Goal: Task Accomplishment & Management: Use online tool/utility

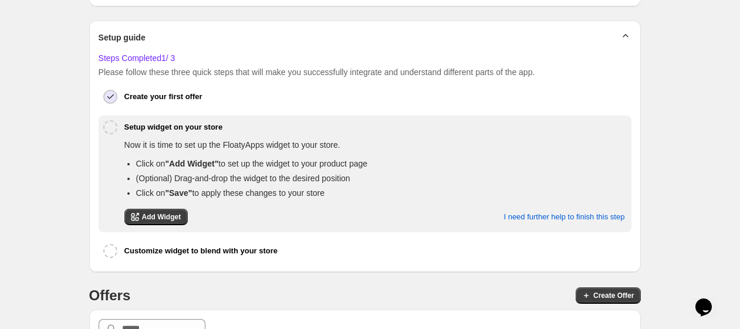
scroll to position [241, 0]
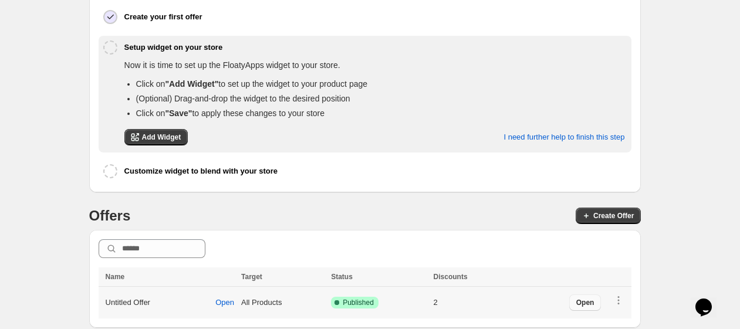
click at [594, 298] on span "Open" at bounding box center [585, 302] width 18 height 9
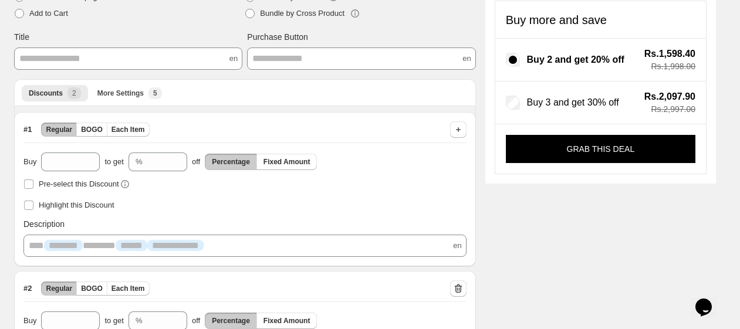
scroll to position [109, 0]
click at [84, 124] on button "BOGO" at bounding box center [91, 130] width 31 height 14
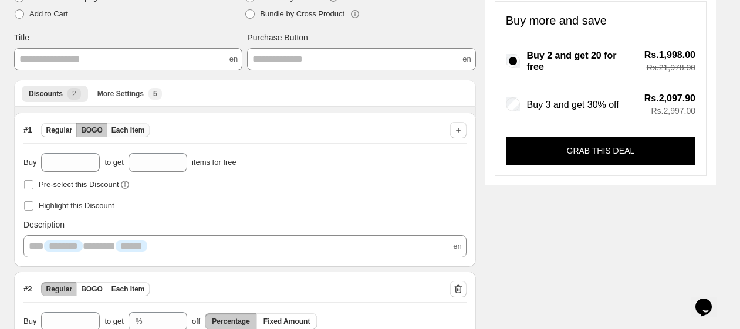
click at [115, 127] on span "Each Item" at bounding box center [127, 130] width 33 height 9
click at [112, 101] on div "Discounts More Settings More views Discounts 2 More Settings New 5 More views" at bounding box center [245, 93] width 462 height 27
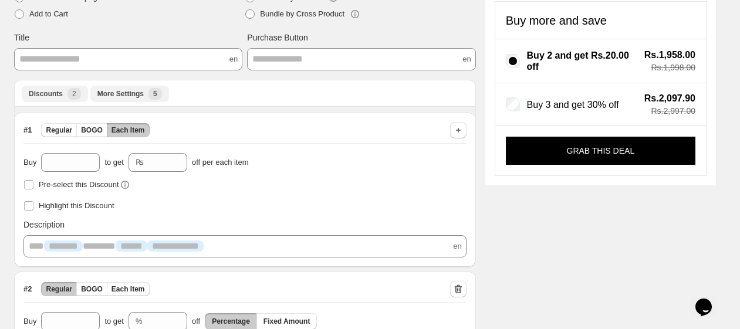
click at [116, 95] on span "More Settings" at bounding box center [120, 93] width 46 height 9
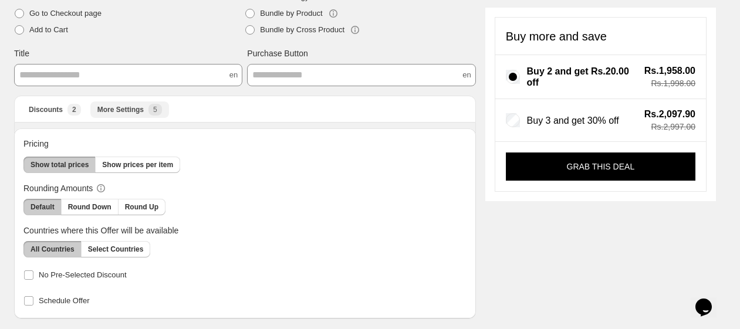
scroll to position [93, 0]
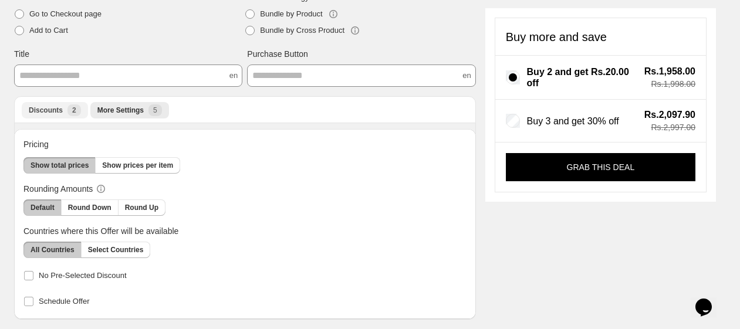
click at [60, 114] on span "Discounts" at bounding box center [46, 110] width 34 height 9
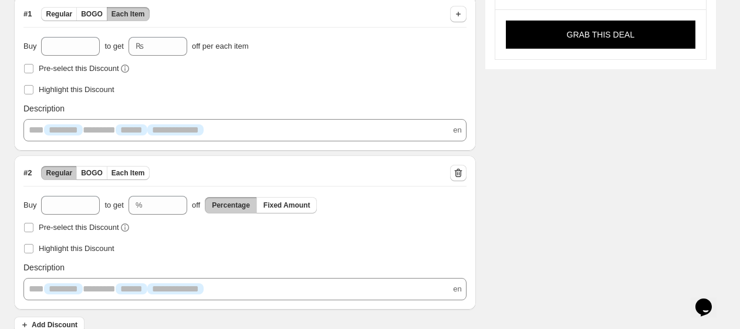
scroll to position [239, 0]
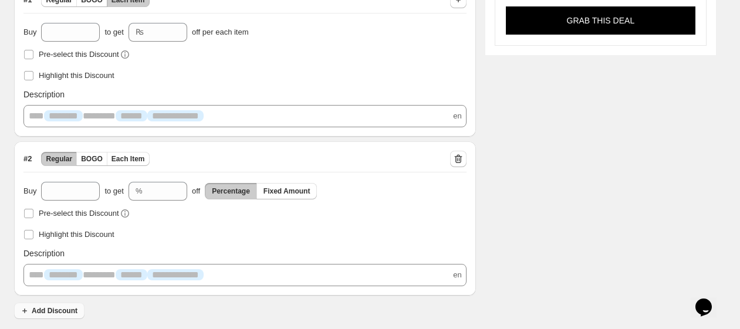
click at [73, 313] on span "Add Discount" at bounding box center [55, 310] width 46 height 9
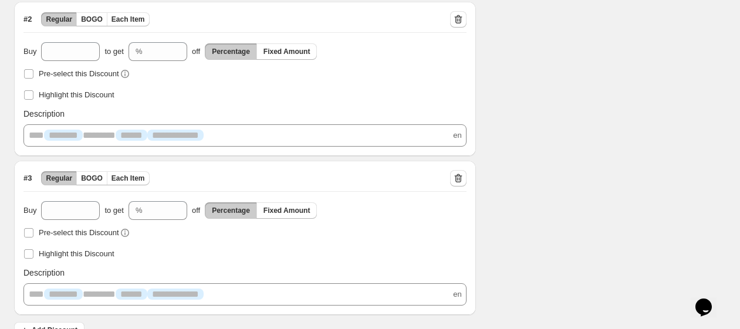
scroll to position [399, 0]
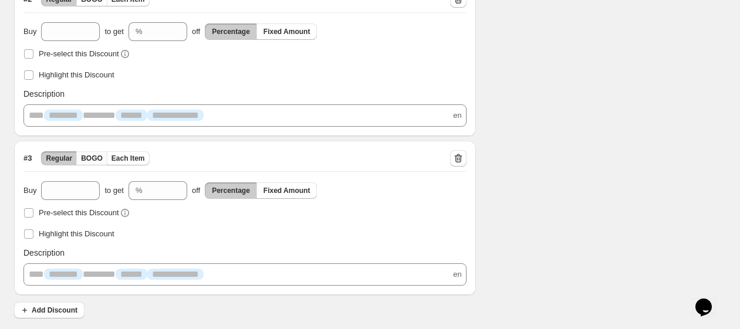
click at [90, 156] on span "BOGO" at bounding box center [92, 158] width 22 height 9
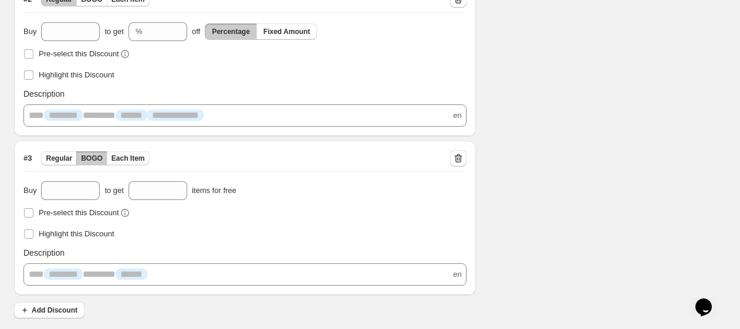
click at [128, 154] on span "Each Item" at bounding box center [127, 158] width 33 height 9
click at [89, 145] on div "**********" at bounding box center [245, 218] width 462 height 154
click at [89, 155] on span "BOGO" at bounding box center [92, 158] width 22 height 9
click at [63, 155] on span "Regular" at bounding box center [59, 158] width 26 height 9
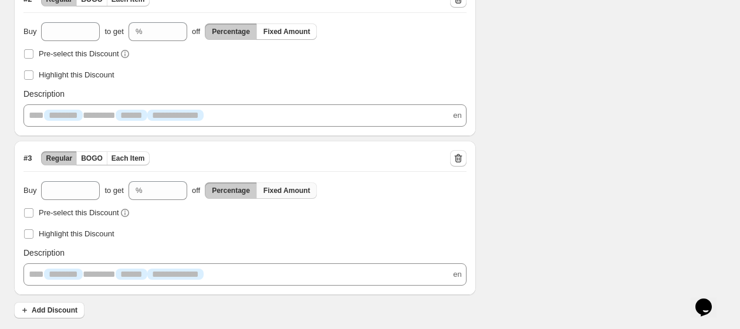
click at [287, 189] on span "Fixed Amount" at bounding box center [286, 190] width 47 height 9
click at [225, 188] on span "Percentage" at bounding box center [231, 190] width 38 height 9
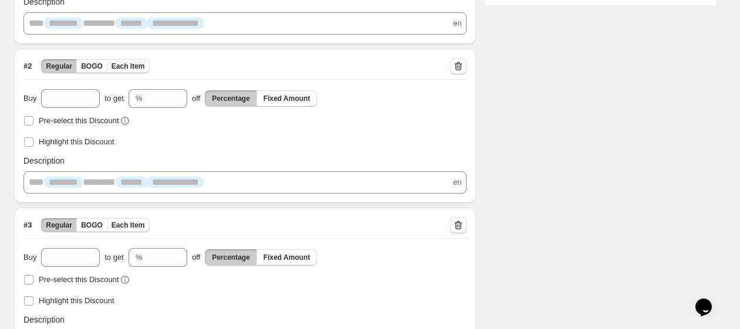
scroll to position [269, 0]
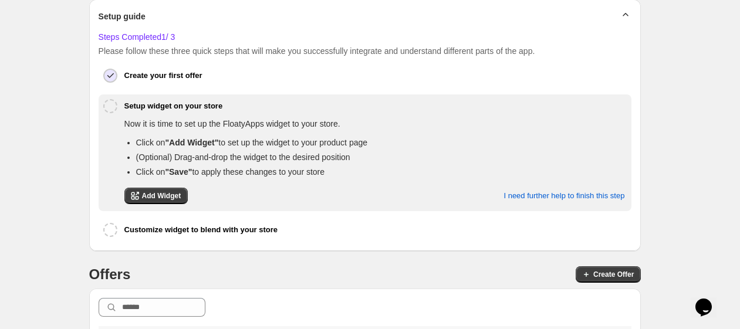
scroll to position [241, 0]
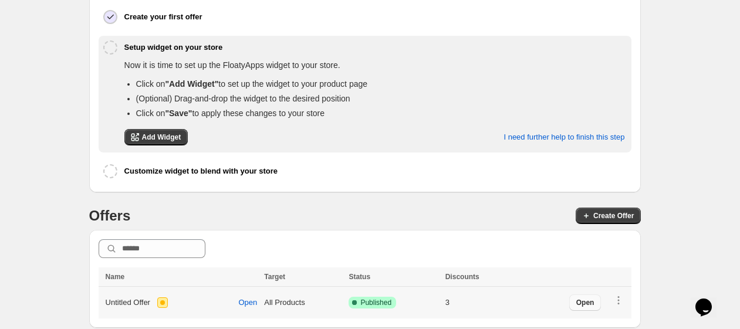
click at [594, 298] on span "Open" at bounding box center [585, 302] width 18 height 9
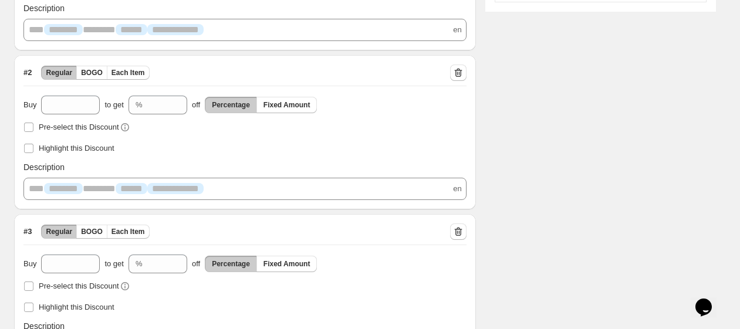
scroll to position [399, 0]
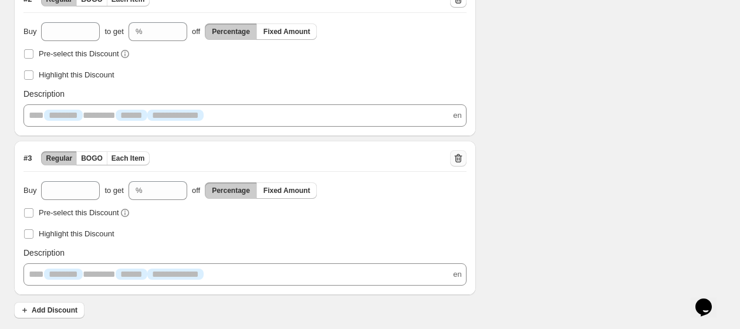
click at [462, 155] on icon "button" at bounding box center [458, 158] width 8 height 9
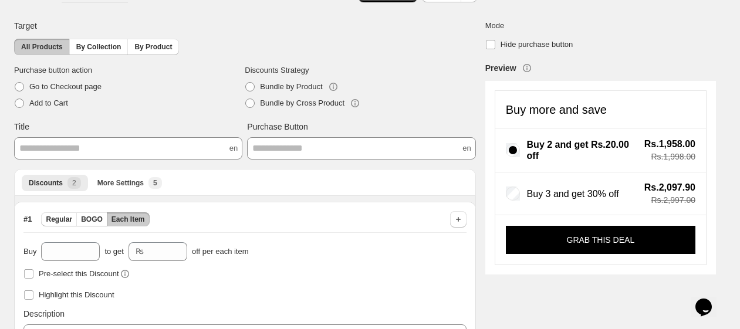
scroll to position [0, 0]
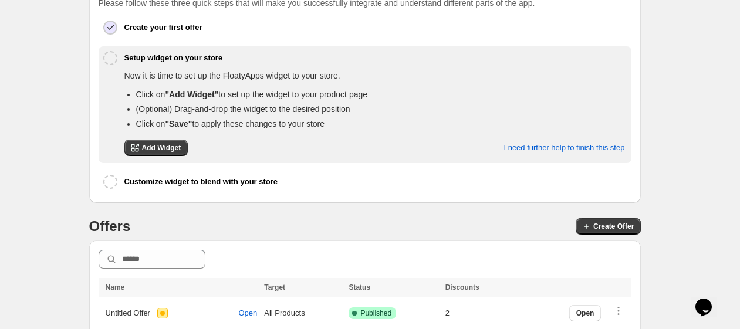
scroll to position [241, 0]
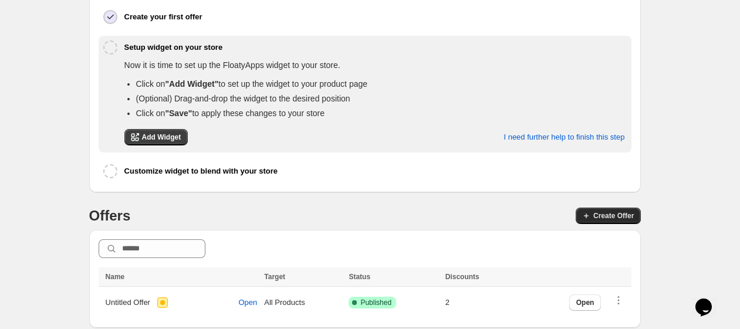
click at [608, 211] on span "Create Offer" at bounding box center [613, 215] width 40 height 9
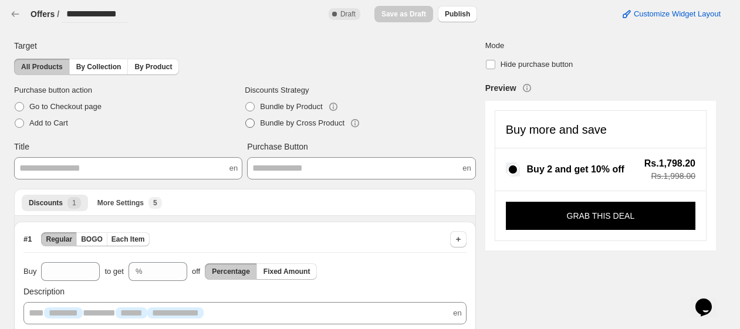
click at [301, 123] on span "Bundle by Cross Product" at bounding box center [302, 122] width 84 height 9
